Goal: Task Accomplishment & Management: Use online tool/utility

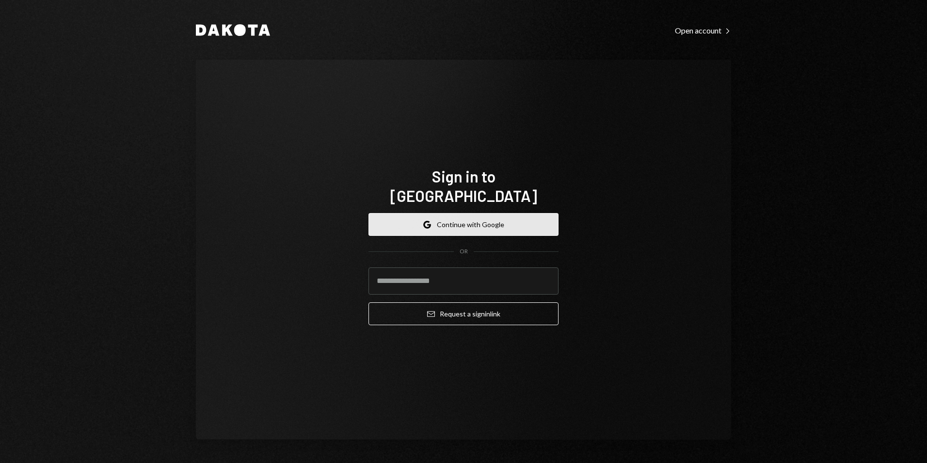
click at [462, 213] on button "Google Continue with Google" at bounding box center [463, 224] width 190 height 23
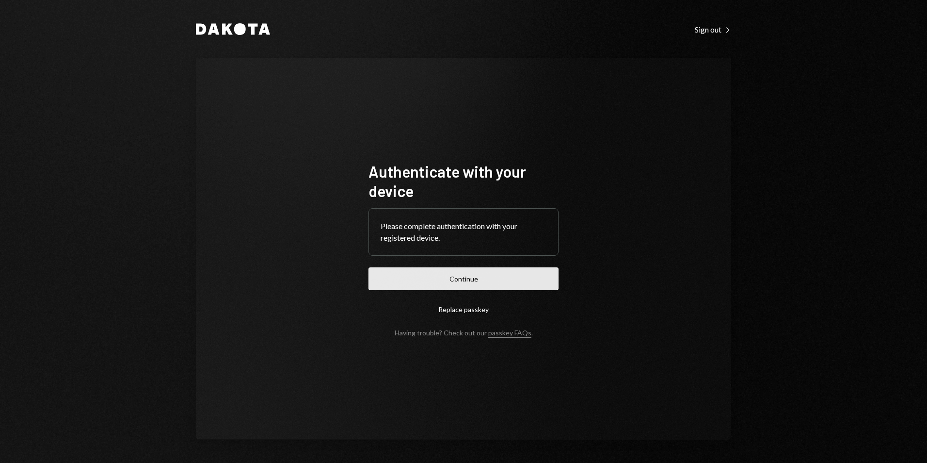
click at [477, 271] on button "Continue" at bounding box center [463, 278] width 190 height 23
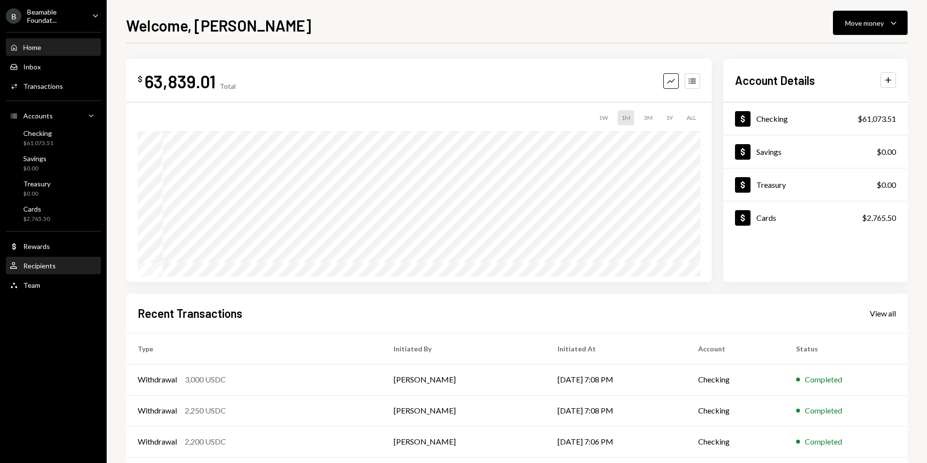
click at [41, 263] on div "Recipients" at bounding box center [39, 265] width 32 height 8
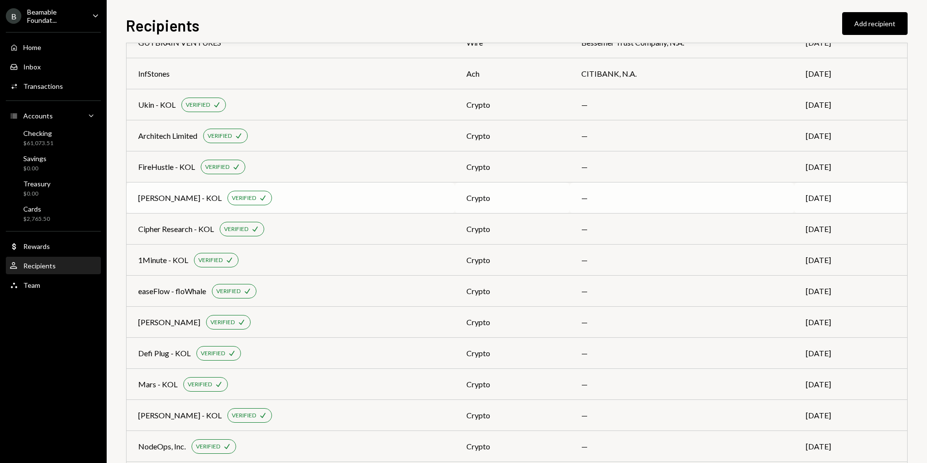
scroll to position [485, 0]
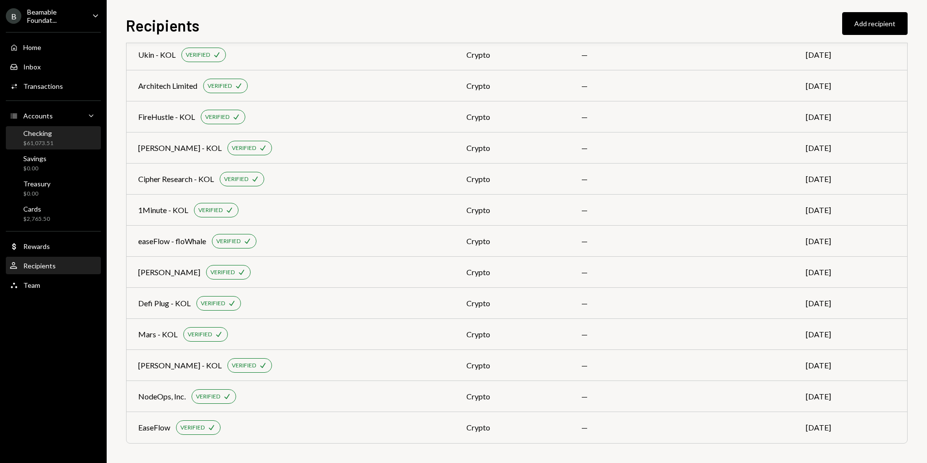
click at [48, 139] on div "$61,073.51" at bounding box center [38, 143] width 30 height 8
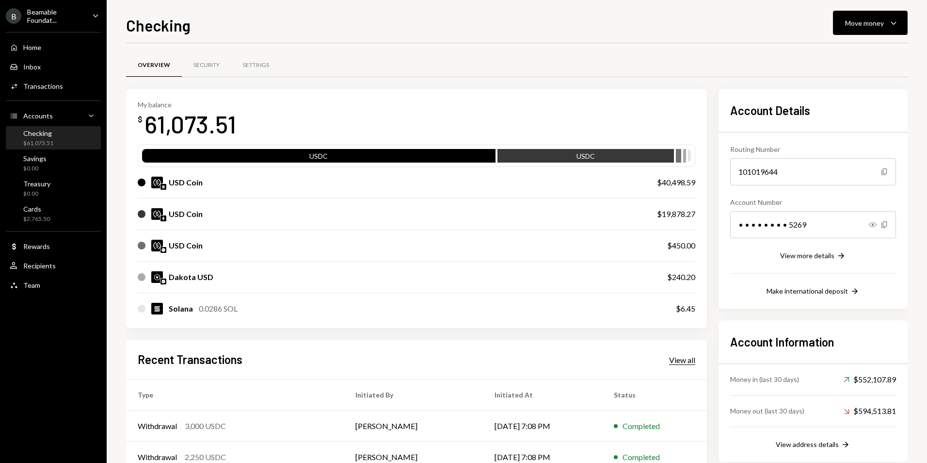
click at [677, 361] on div "View all" at bounding box center [682, 360] width 26 height 10
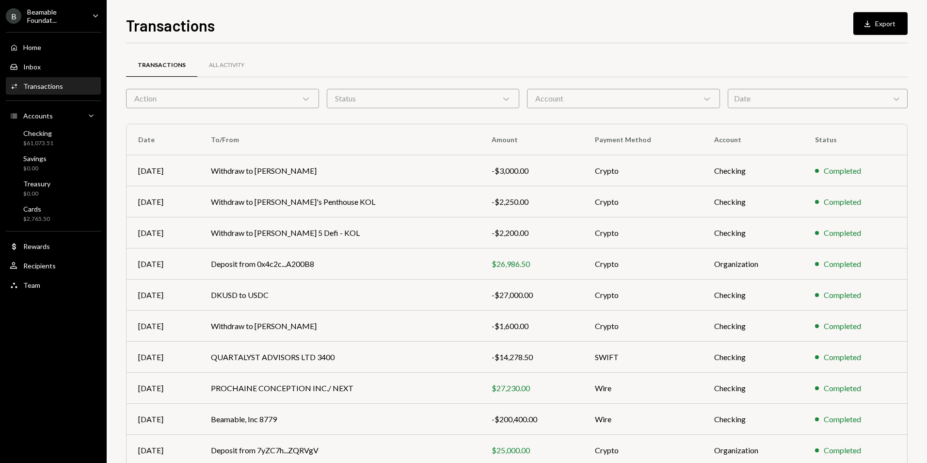
click at [225, 102] on div "Action Chevron Down" at bounding box center [222, 98] width 193 height 19
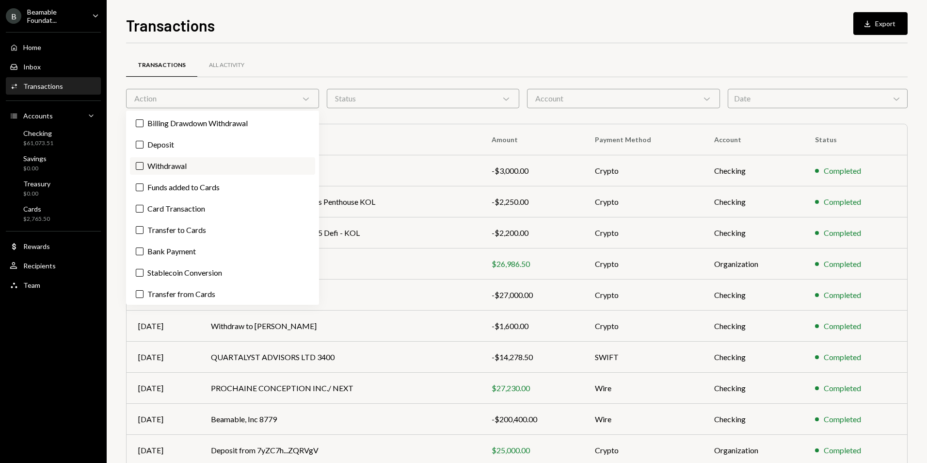
click at [202, 169] on label "Withdrawal" at bounding box center [222, 165] width 185 height 17
click at [144, 169] on button "Withdrawal" at bounding box center [140, 166] width 8 height 8
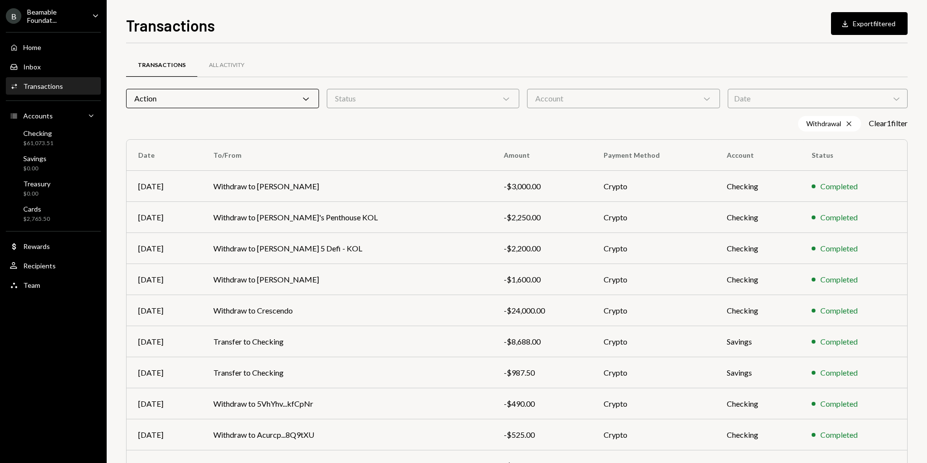
click at [374, 103] on div "Status Chevron Down" at bounding box center [423, 98] width 193 height 19
click at [573, 100] on div "Account Chevron Down" at bounding box center [623, 98] width 193 height 19
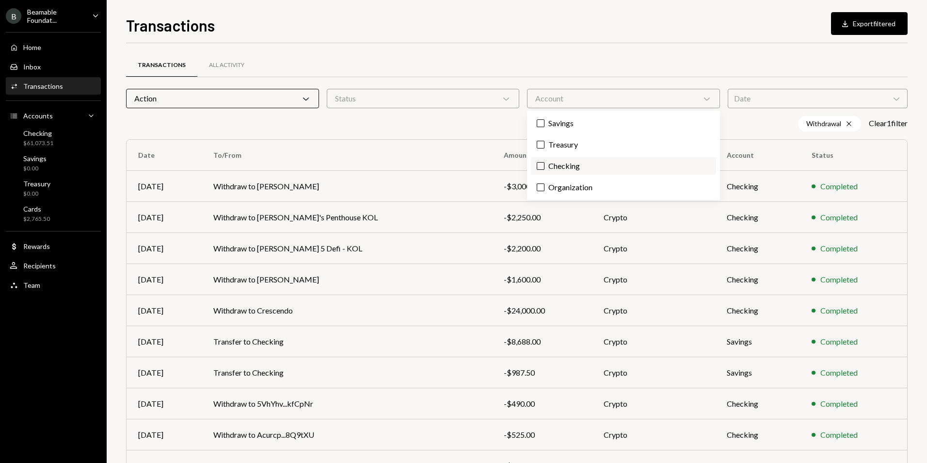
click at [586, 163] on label "Checking" at bounding box center [623, 165] width 185 height 17
click at [544, 163] on button "Checking" at bounding box center [541, 166] width 8 height 8
click at [760, 97] on div "Date Chevron Down" at bounding box center [818, 98] width 180 height 19
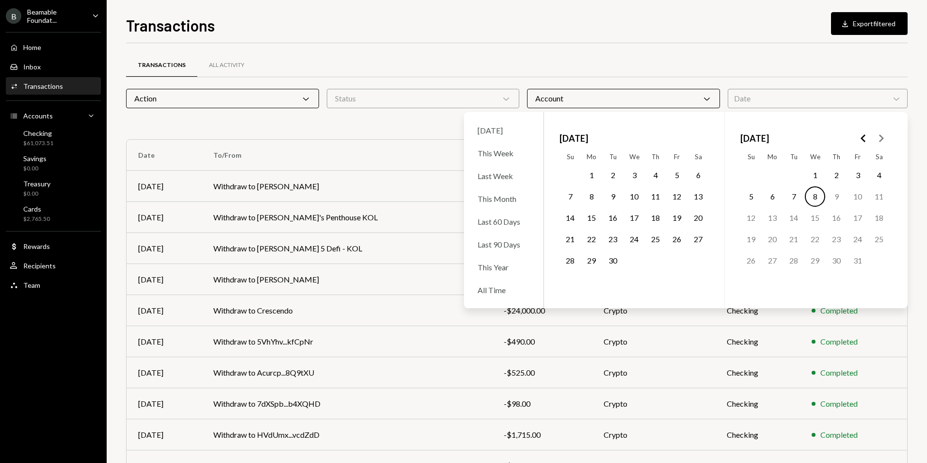
click at [671, 38] on div "Transactions Download Export filtered Transactions All Activity Action Chevron …" at bounding box center [517, 238] width 782 height 449
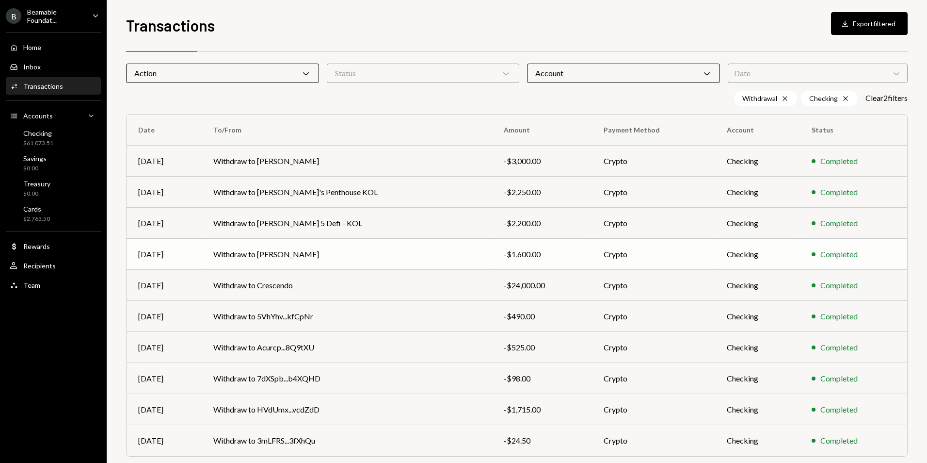
scroll to position [59, 0]
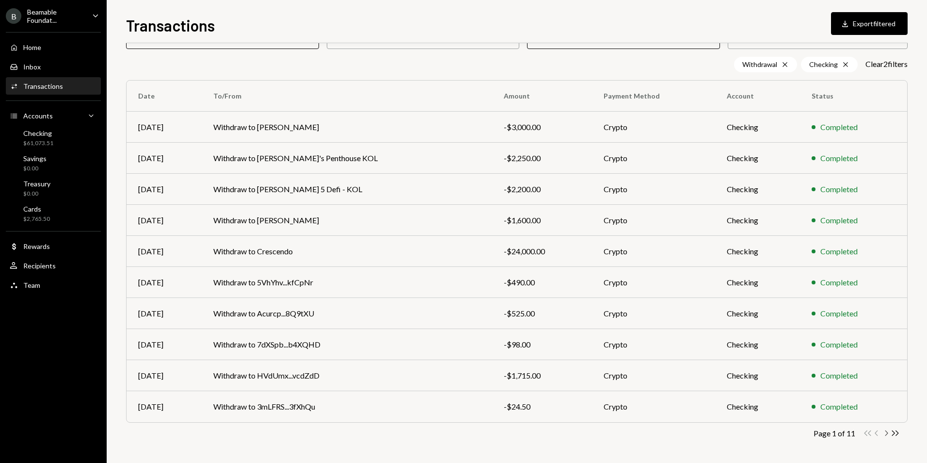
click at [887, 431] on icon "button" at bounding box center [886, 432] width 3 height 5
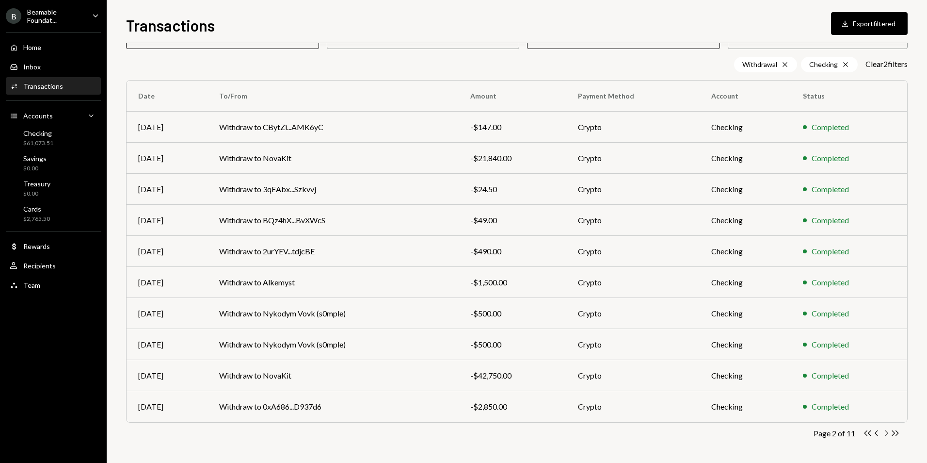
click at [885, 433] on icon "Chevron Right" at bounding box center [885, 432] width 9 height 9
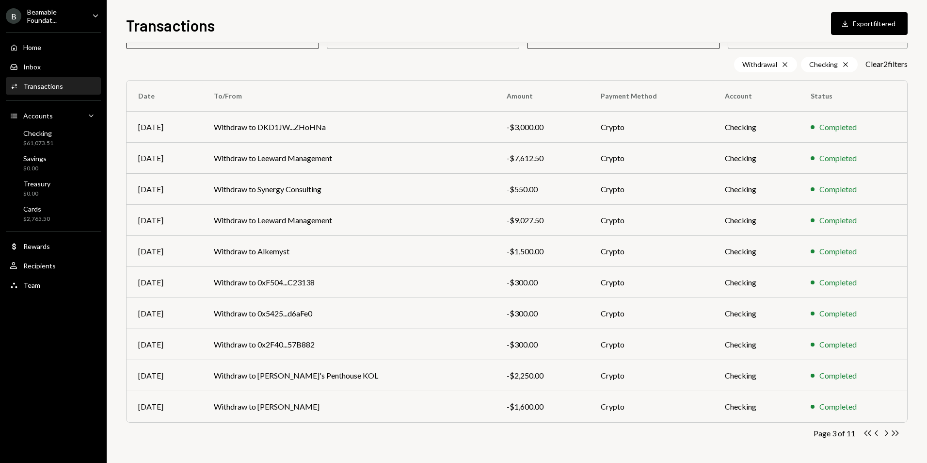
click at [885, 433] on icon "Chevron Right" at bounding box center [885, 432] width 9 height 9
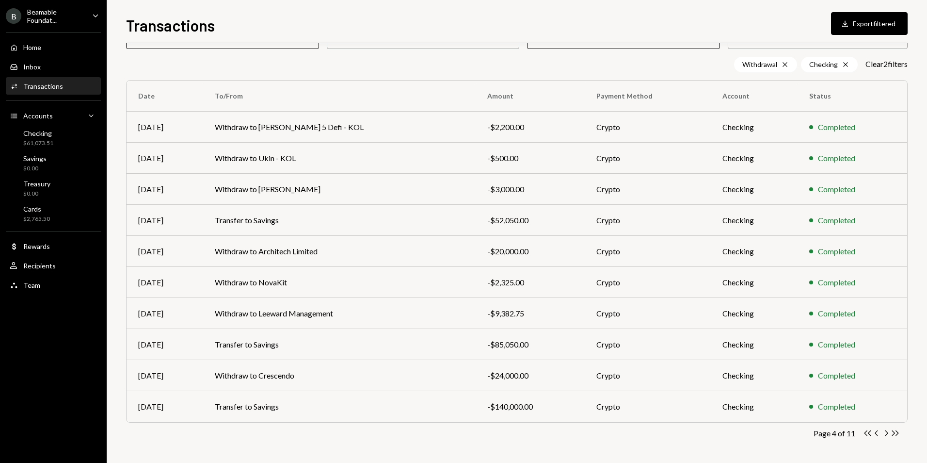
click at [885, 433] on icon "Chevron Right" at bounding box center [885, 432] width 9 height 9
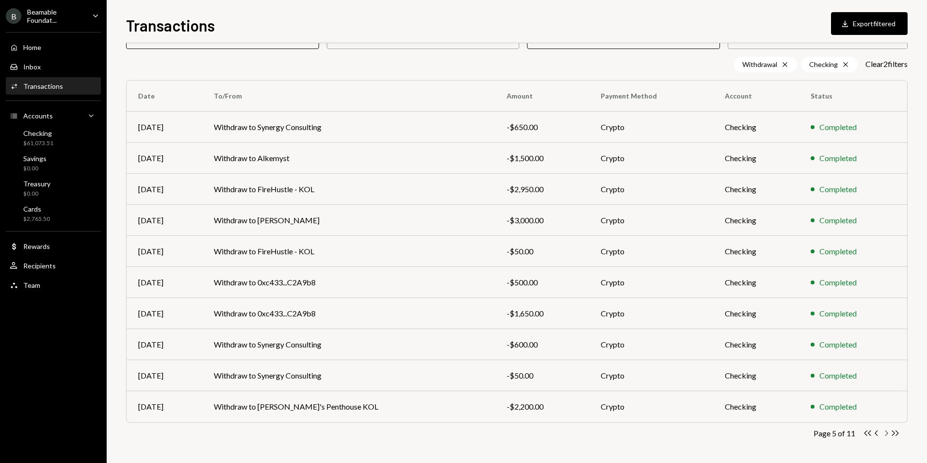
click at [883, 435] on icon "Chevron Right" at bounding box center [885, 432] width 9 height 9
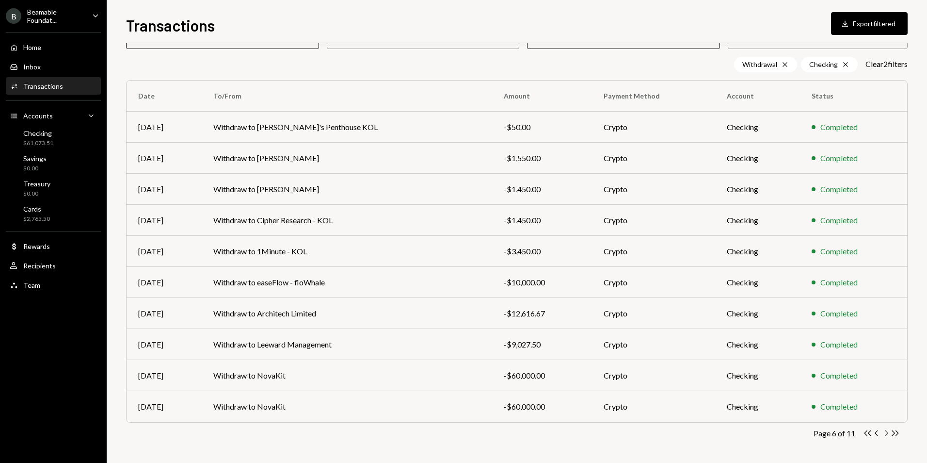
click at [882, 433] on icon "Chevron Right" at bounding box center [885, 432] width 9 height 9
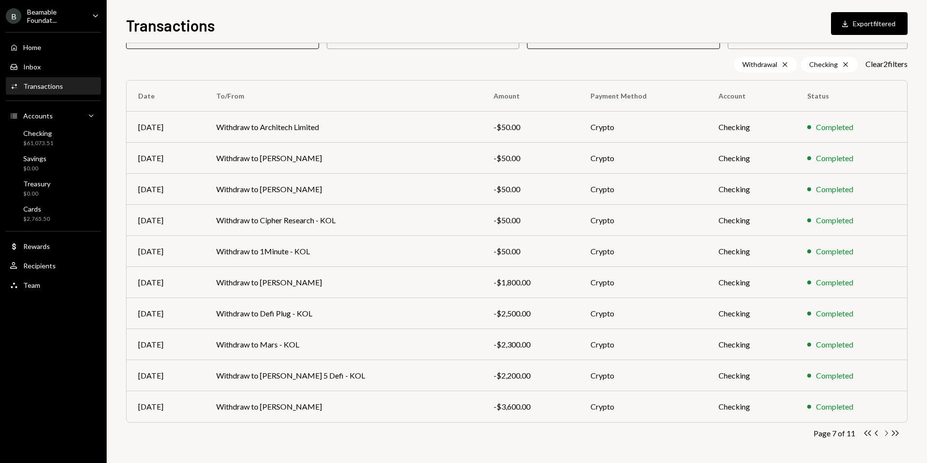
click at [886, 432] on icon "Chevron Right" at bounding box center [885, 432] width 9 height 9
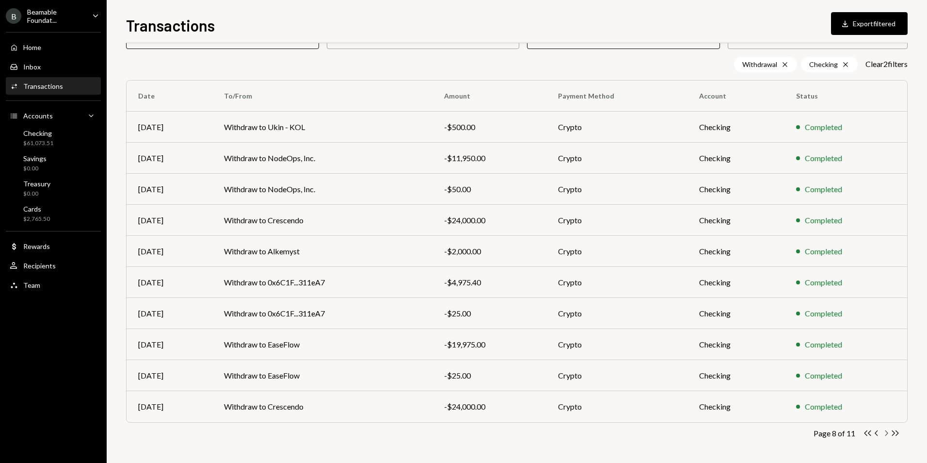
click at [886, 432] on icon "Chevron Right" at bounding box center [885, 432] width 9 height 9
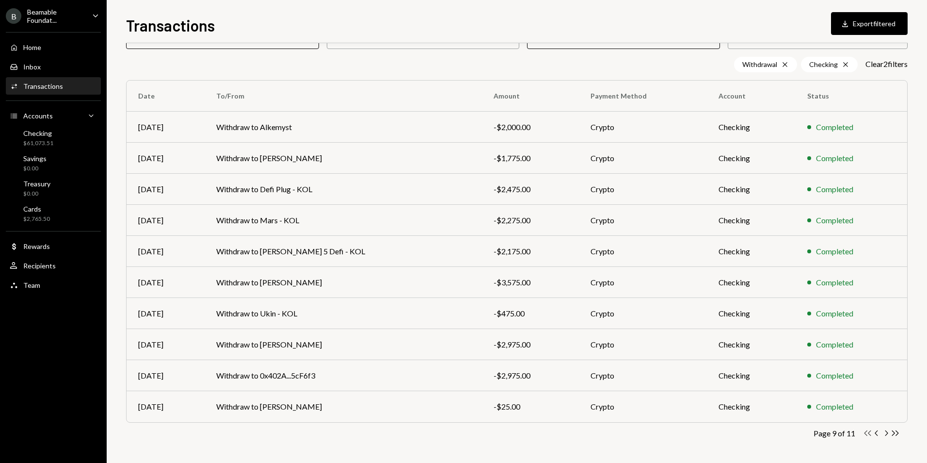
click at [865, 434] on icon "Double Arrow Left" at bounding box center [867, 432] width 9 height 9
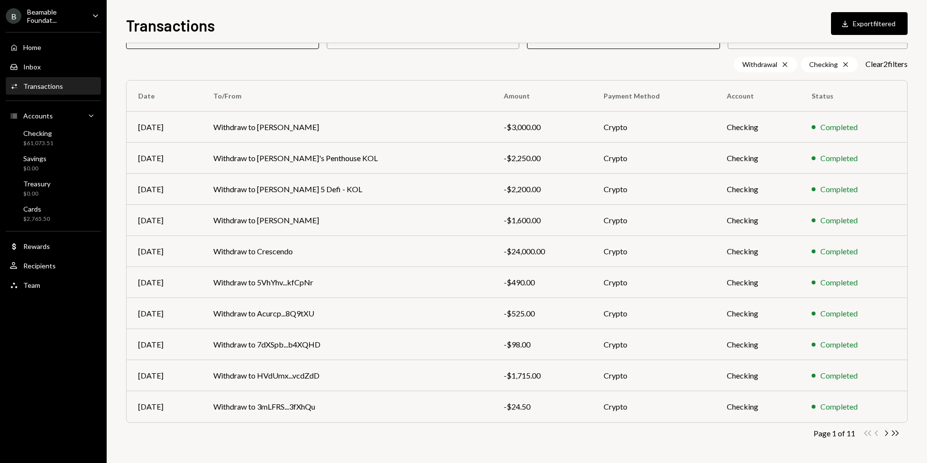
scroll to position [0, 0]
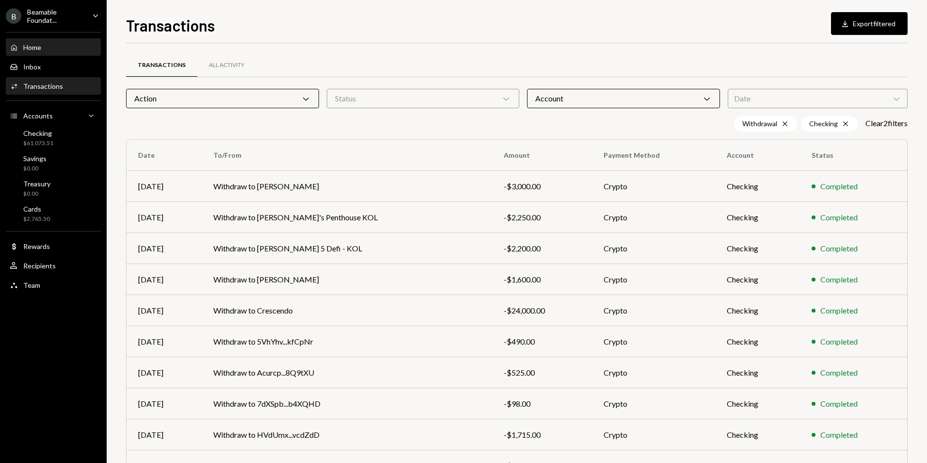
click at [50, 43] on div "Home Home" at bounding box center [53, 47] width 87 height 9
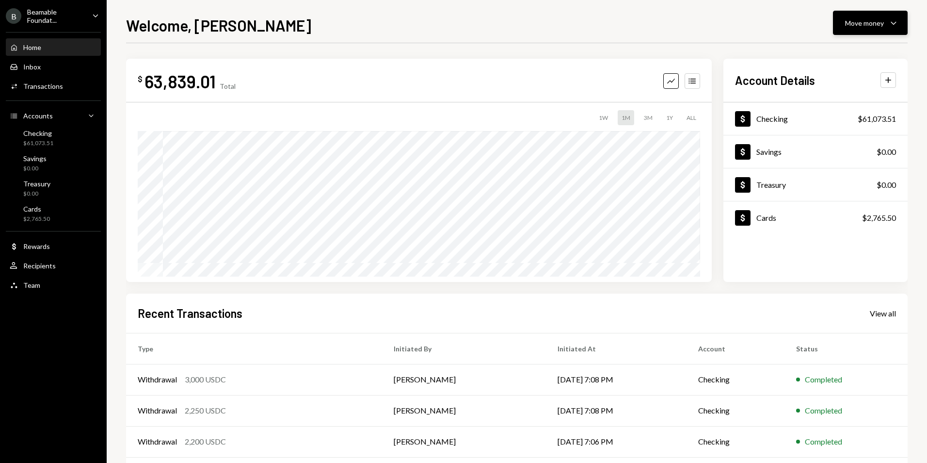
click at [870, 16] on button "Move money Caret Down" at bounding box center [870, 23] width 75 height 24
click at [845, 94] on div "Deposit" at bounding box center [862, 96] width 71 height 10
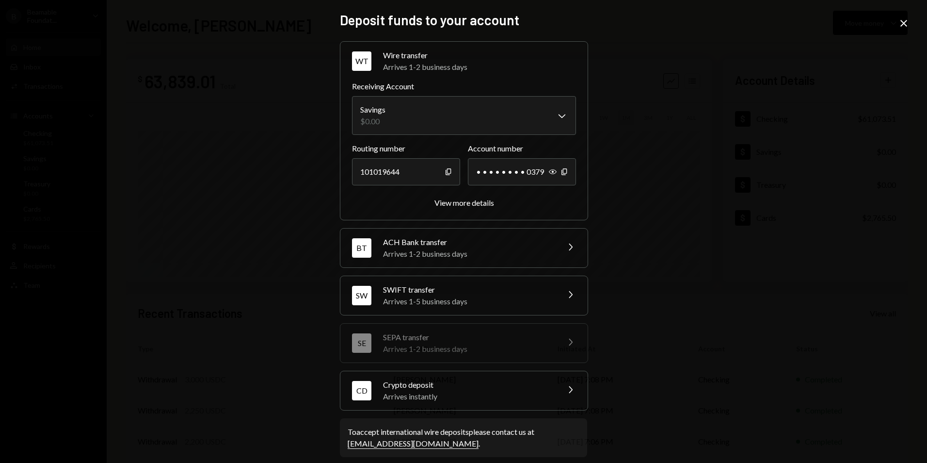
click at [417, 394] on div "Arrives instantly" at bounding box center [468, 396] width 170 height 12
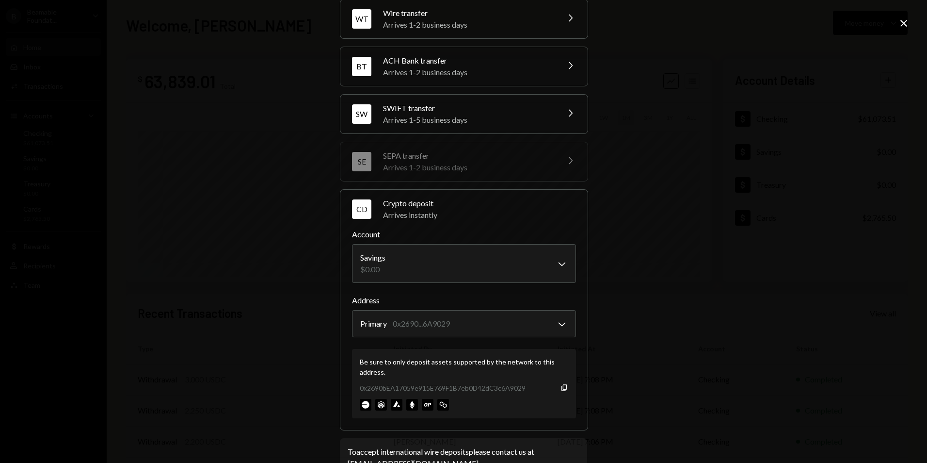
click at [745, 321] on div "**********" at bounding box center [463, 231] width 927 height 463
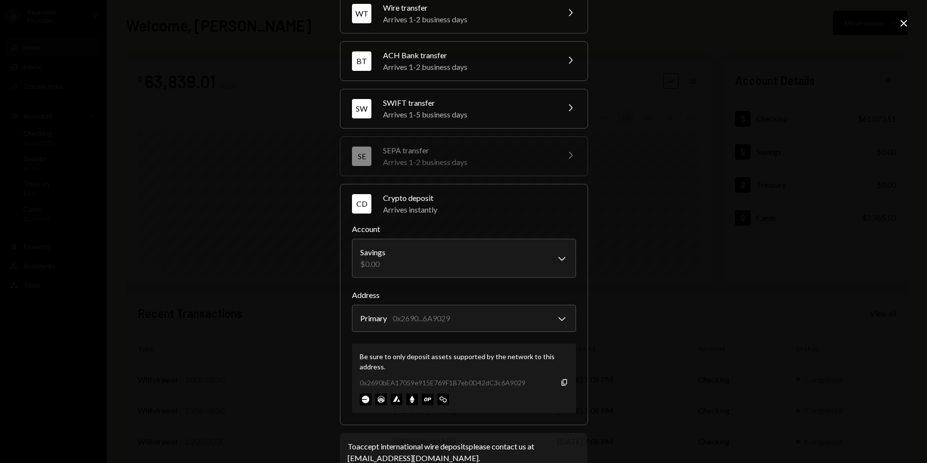
scroll to position [48, 0]
click at [904, 24] on icon "Close" at bounding box center [904, 23] width 12 height 12
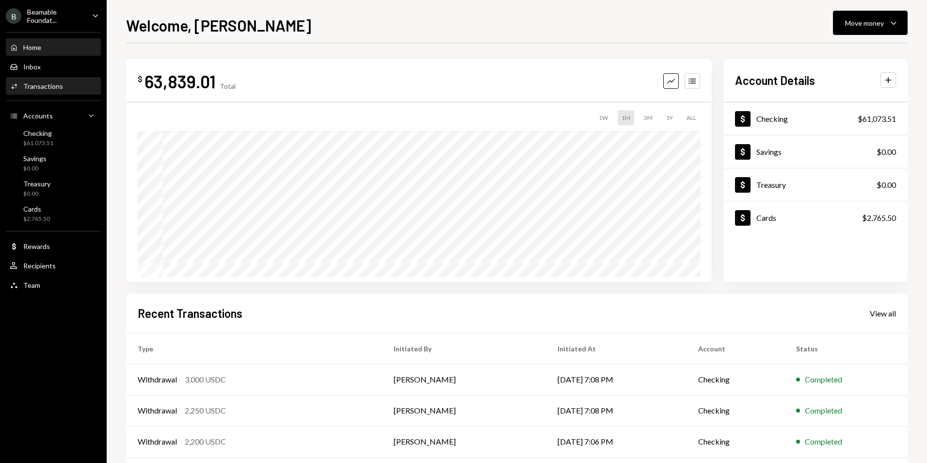
click at [45, 82] on div "Activities Transactions" at bounding box center [36, 86] width 53 height 9
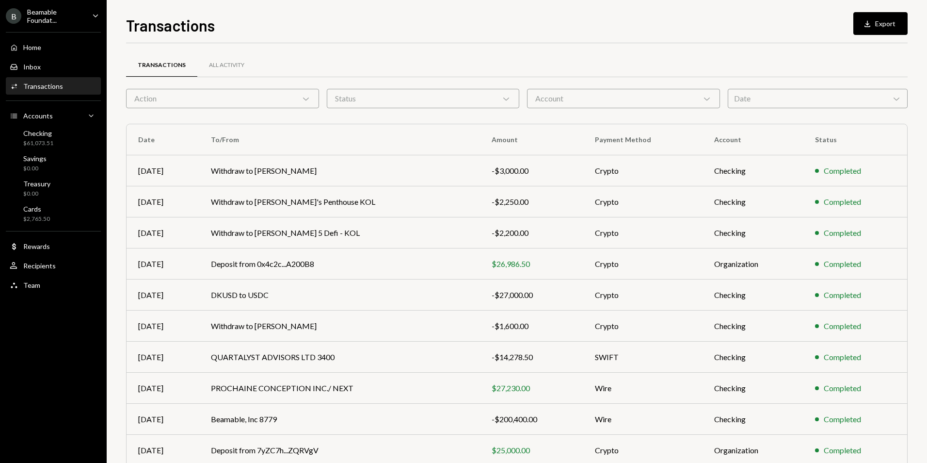
click at [227, 102] on div "Action Chevron Down" at bounding box center [222, 98] width 193 height 19
click at [776, 95] on div "Date Chevron Down" at bounding box center [818, 98] width 180 height 19
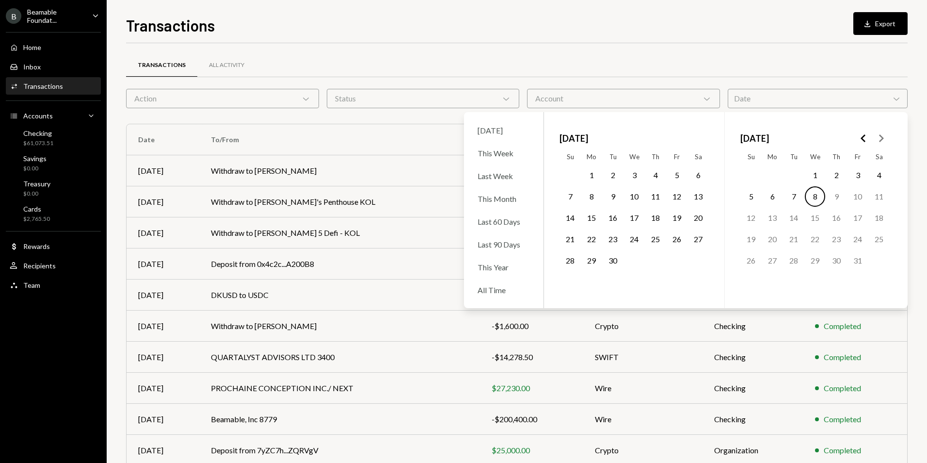
click at [861, 138] on polygon "Go to the Previous Month" at bounding box center [863, 138] width 5 height 8
click at [814, 258] on button "27" at bounding box center [815, 260] width 20 height 20
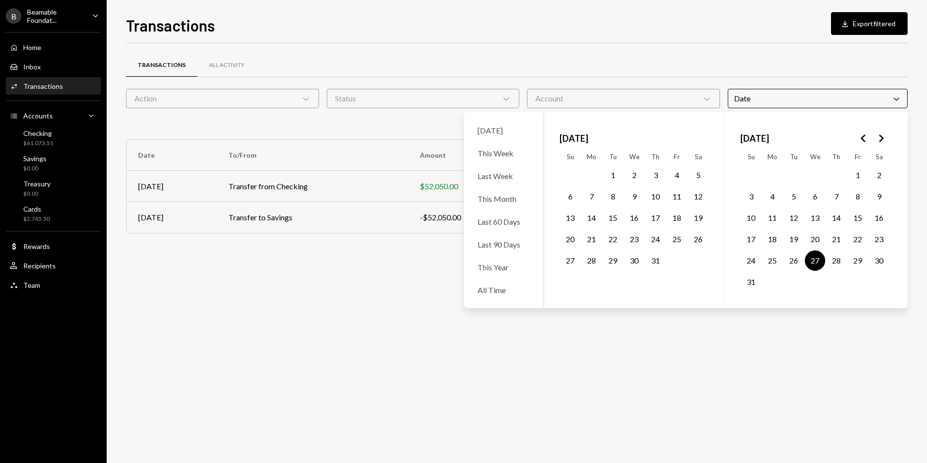
click at [859, 261] on button "29" at bounding box center [857, 260] width 20 height 20
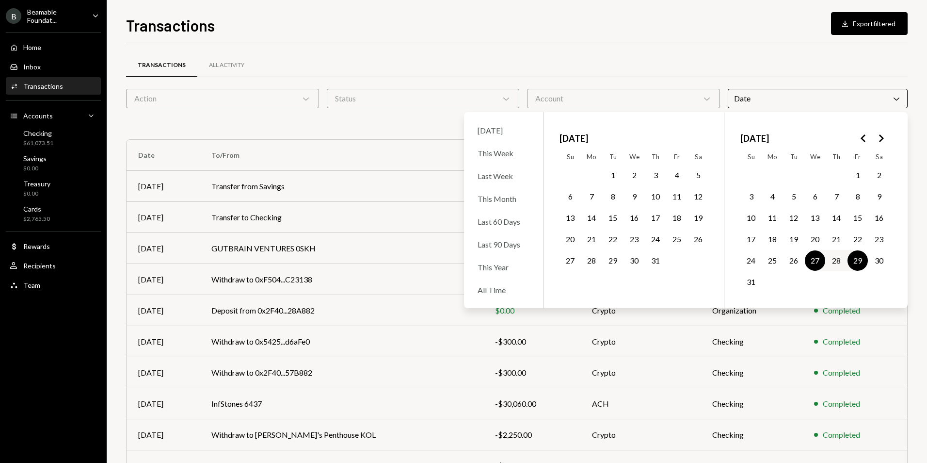
click at [581, 37] on div "Transactions Download Export filtered Transactions All Activity Action Chevron …" at bounding box center [517, 238] width 782 height 449
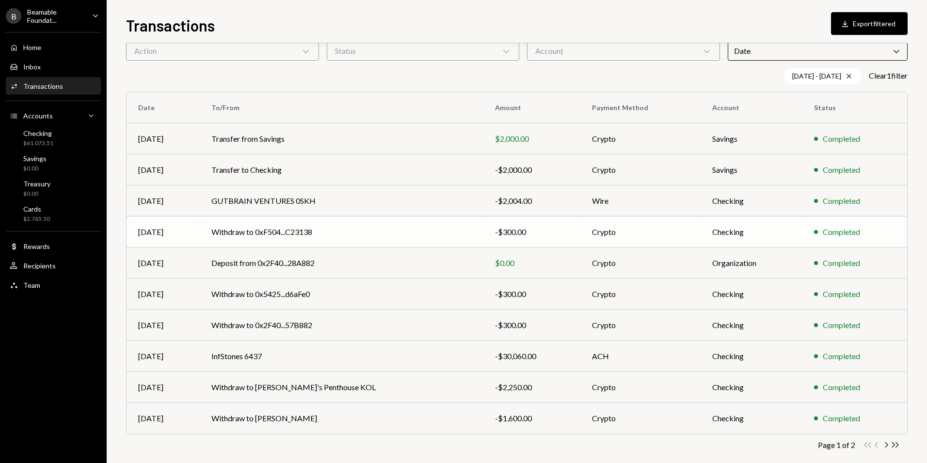
scroll to position [48, 0]
click at [352, 291] on td "Withdraw to 0x5425...d6aFe0" at bounding box center [341, 293] width 283 height 31
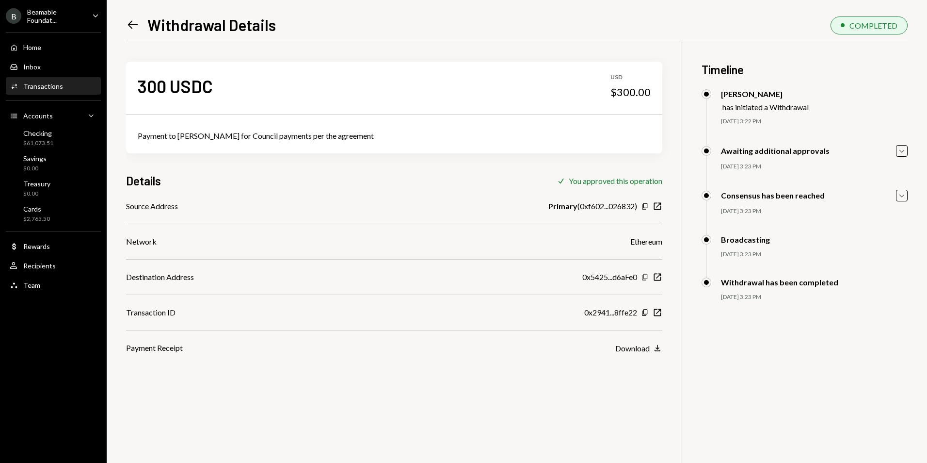
click at [645, 275] on icon "Copy" at bounding box center [645, 277] width 8 height 8
